Goal: Task Accomplishment & Management: Manage account settings

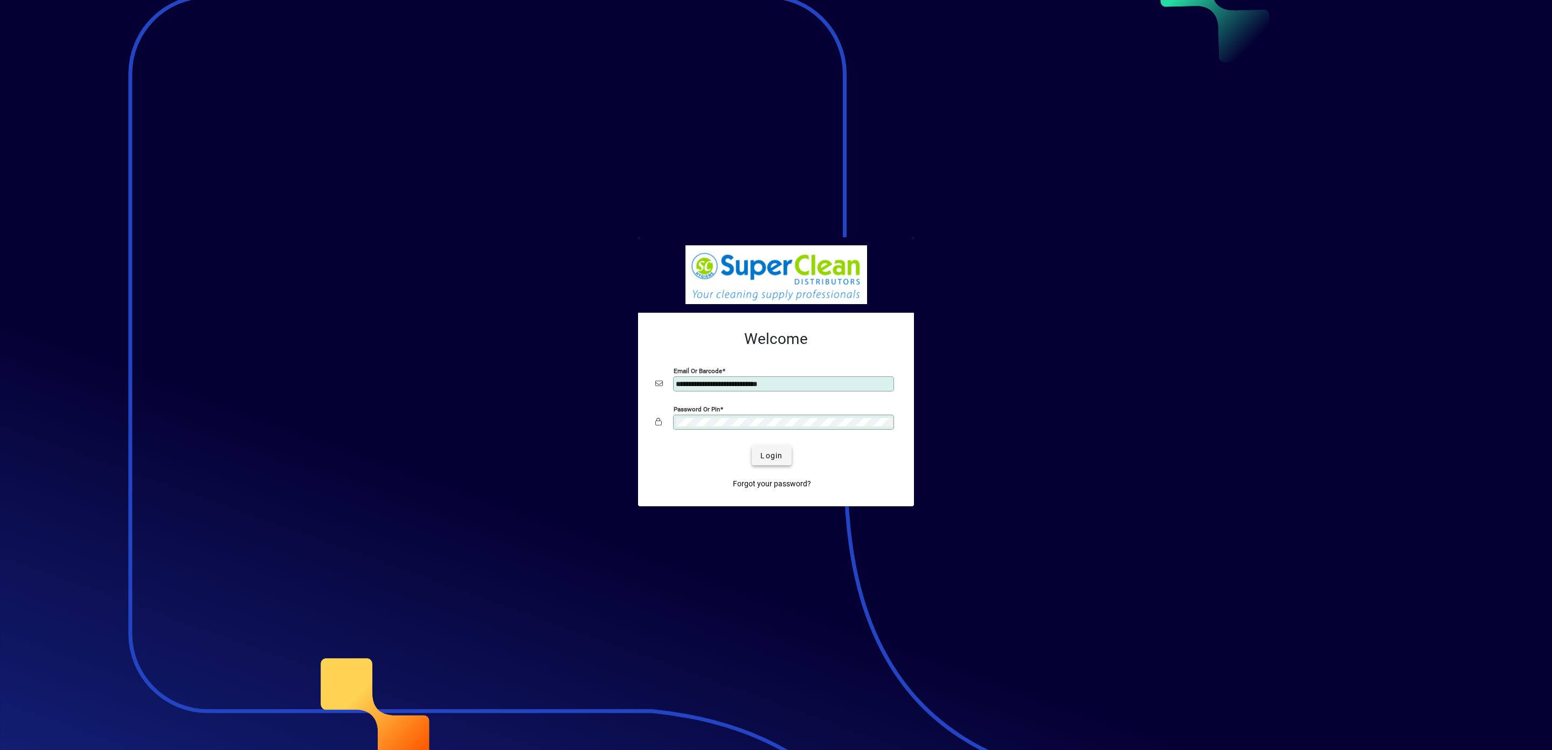
type input "**********"
drag, startPoint x: 775, startPoint y: 454, endPoint x: 768, endPoint y: 454, distance: 7.5
click at [774, 454] on span "Login" at bounding box center [771, 455] width 22 height 11
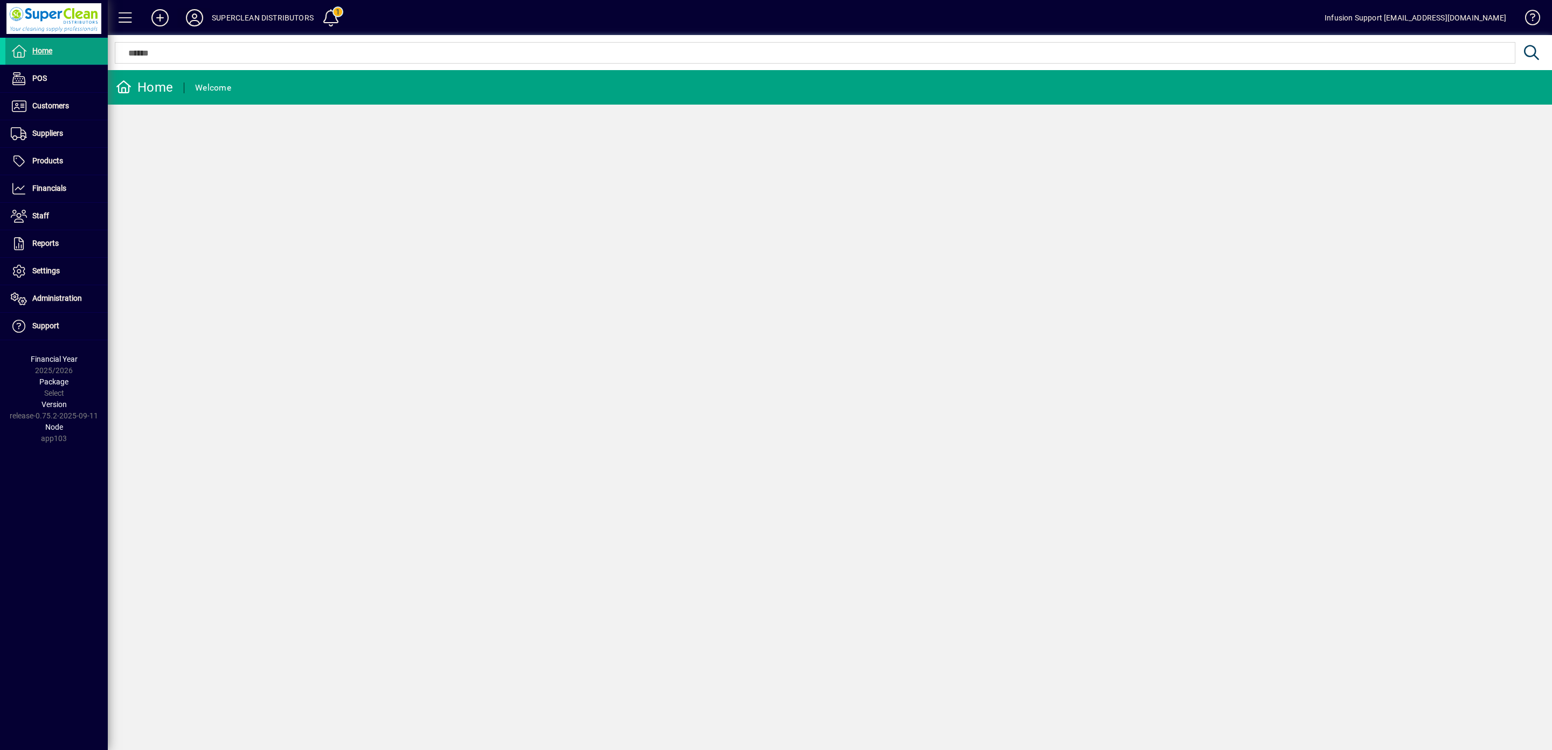
click at [194, 16] on icon at bounding box center [195, 17] width 22 height 17
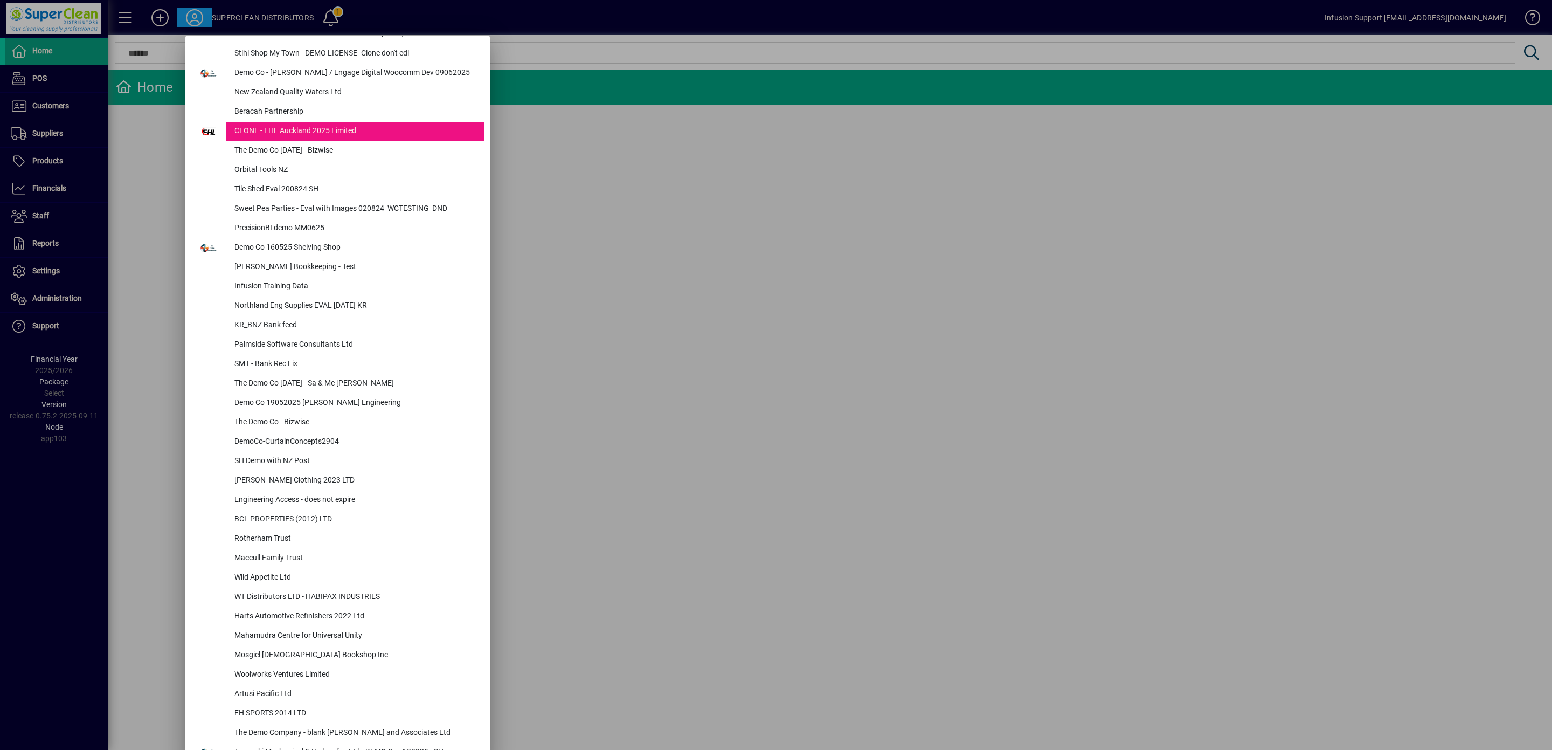
scroll to position [4269, 0]
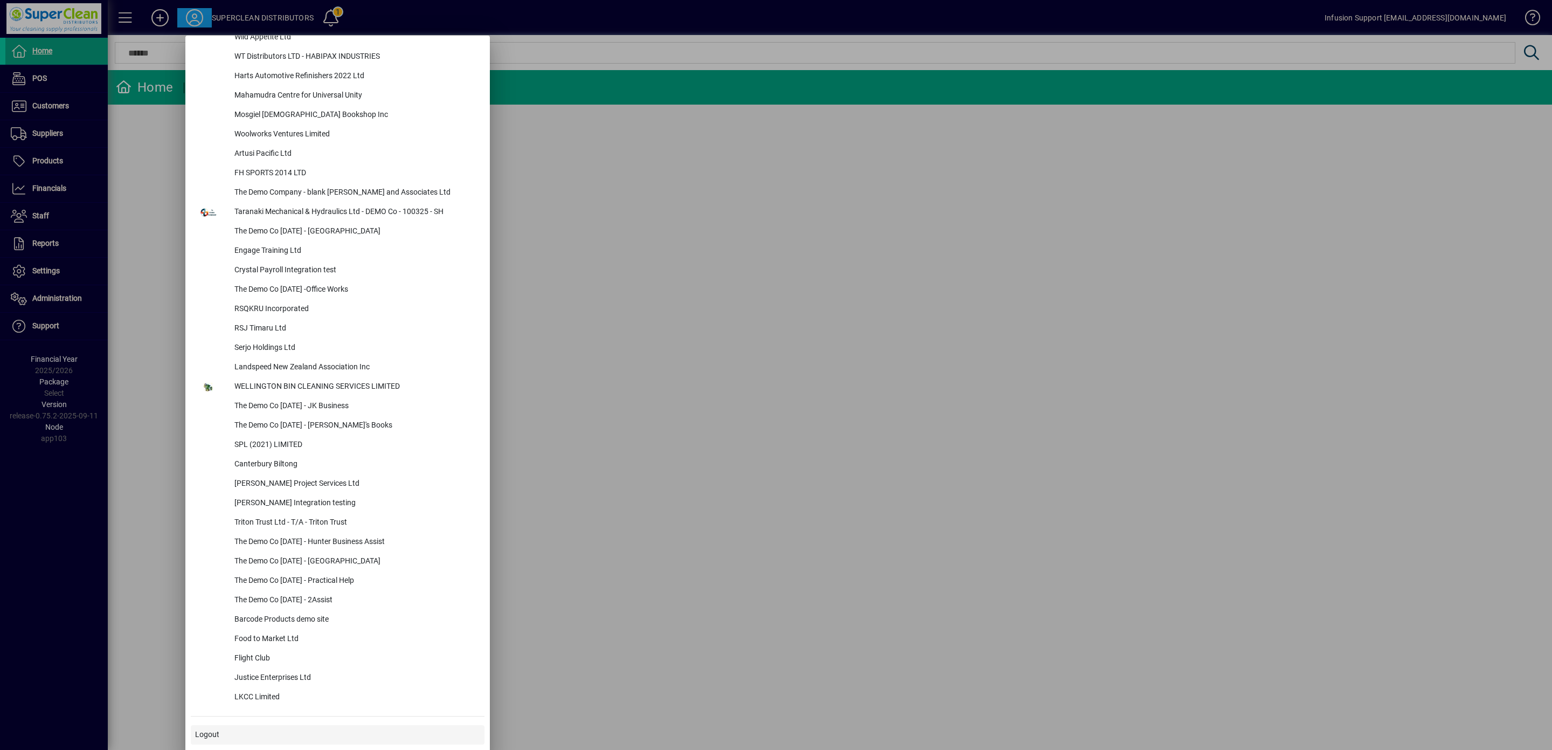
click at [212, 733] on span "Logout" at bounding box center [207, 734] width 24 height 11
